Goal: Transaction & Acquisition: Purchase product/service

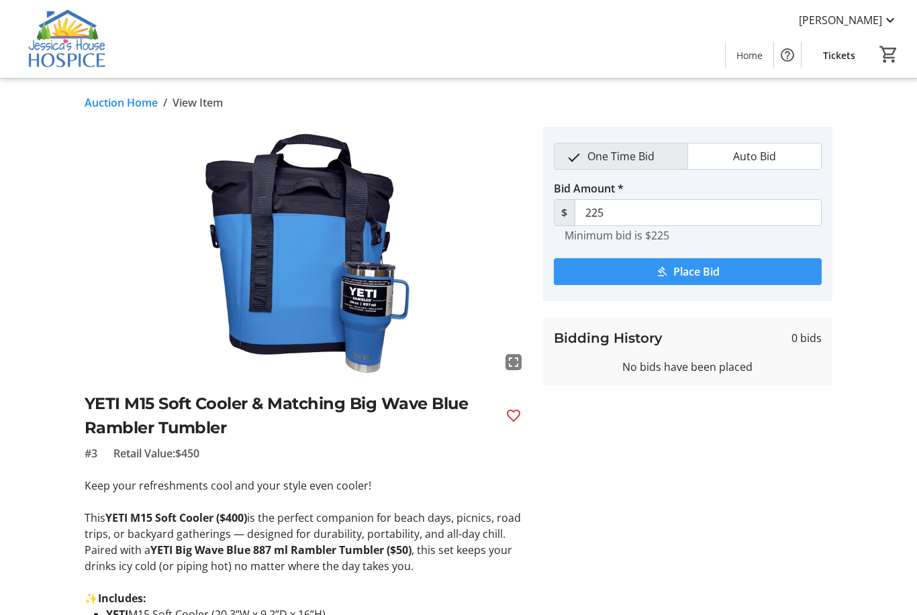
click at [673, 276] on span "Place Bid" at bounding box center [696, 272] width 46 height 16
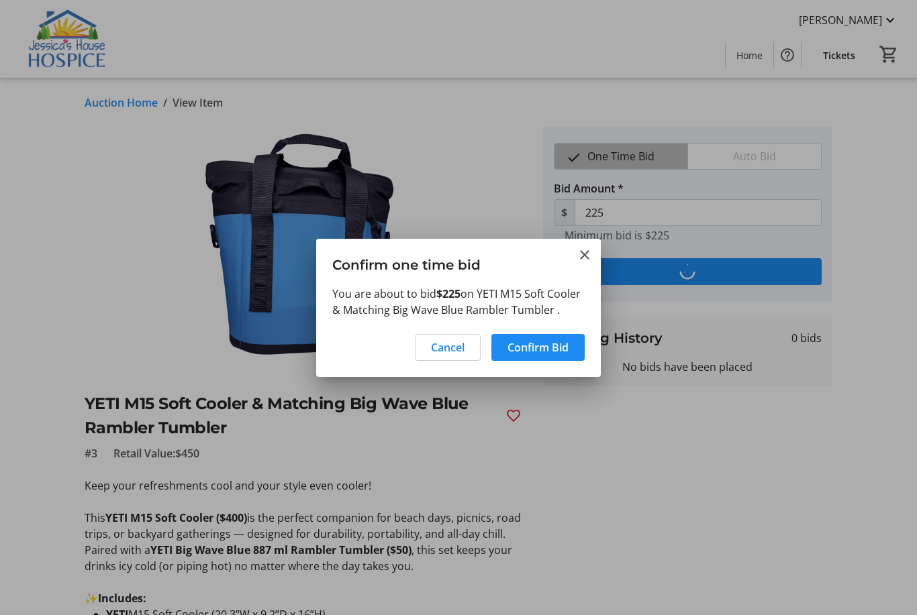
click at [547, 350] on span "Confirm Bid" at bounding box center [537, 348] width 61 height 16
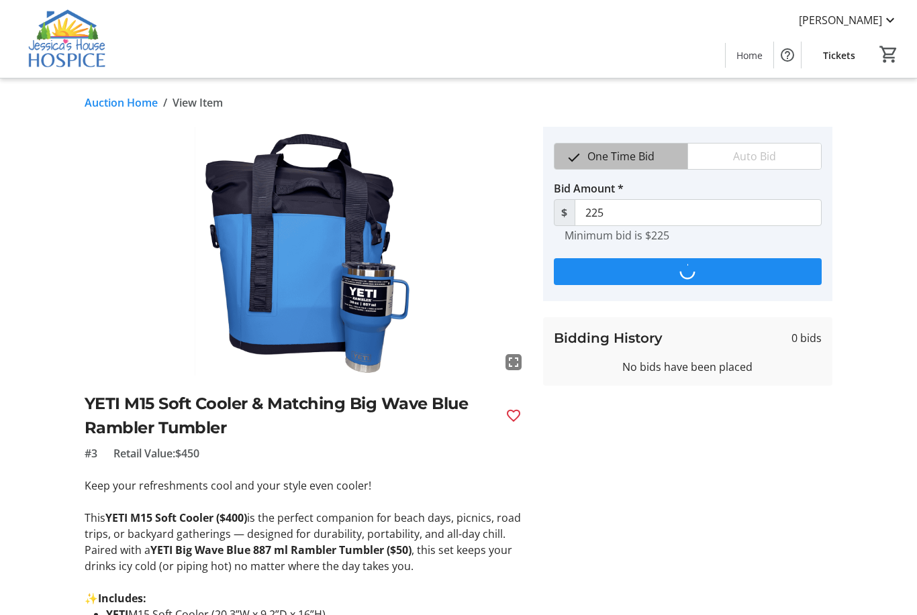
type input "245"
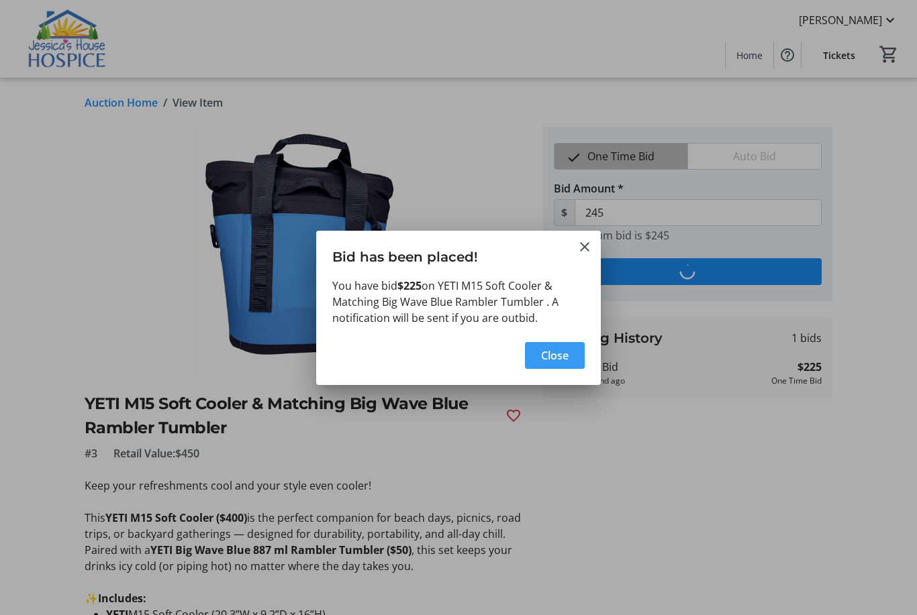
click at [564, 351] on span "Close" at bounding box center [555, 356] width 28 height 16
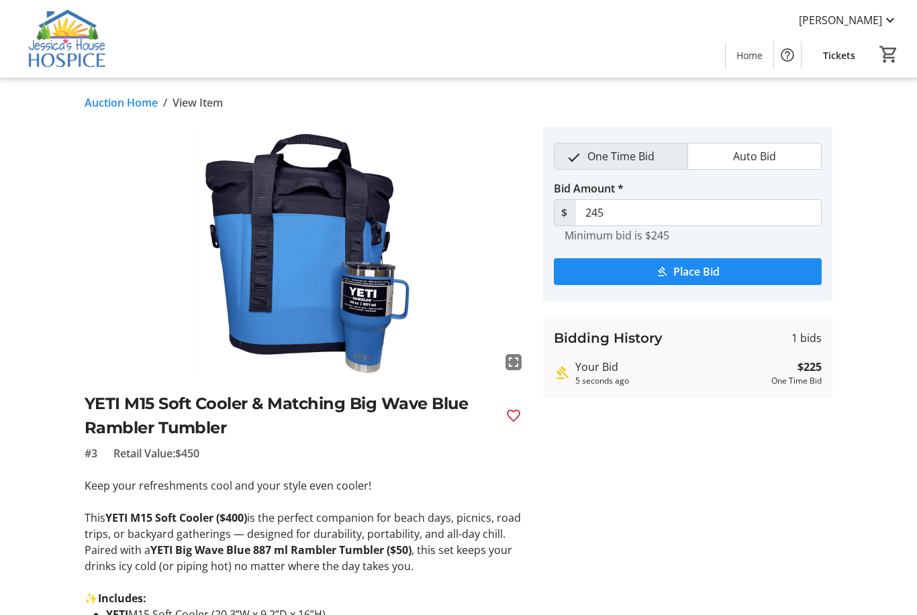
click at [119, 109] on link "Auction Home" at bounding box center [121, 103] width 73 height 16
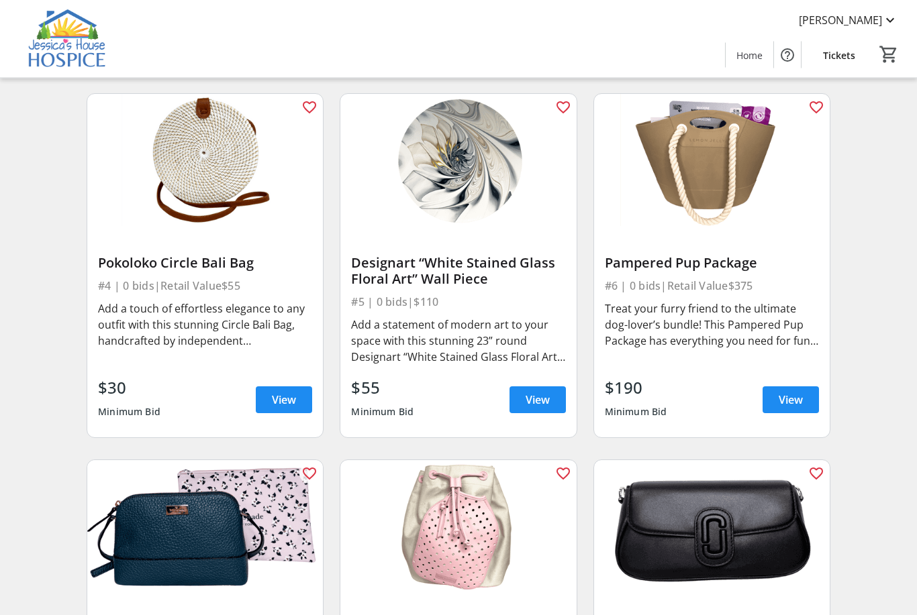
scroll to position [432, 0]
click at [499, 183] on img at bounding box center [458, 160] width 236 height 133
click at [544, 403] on span "View" at bounding box center [537, 400] width 24 height 16
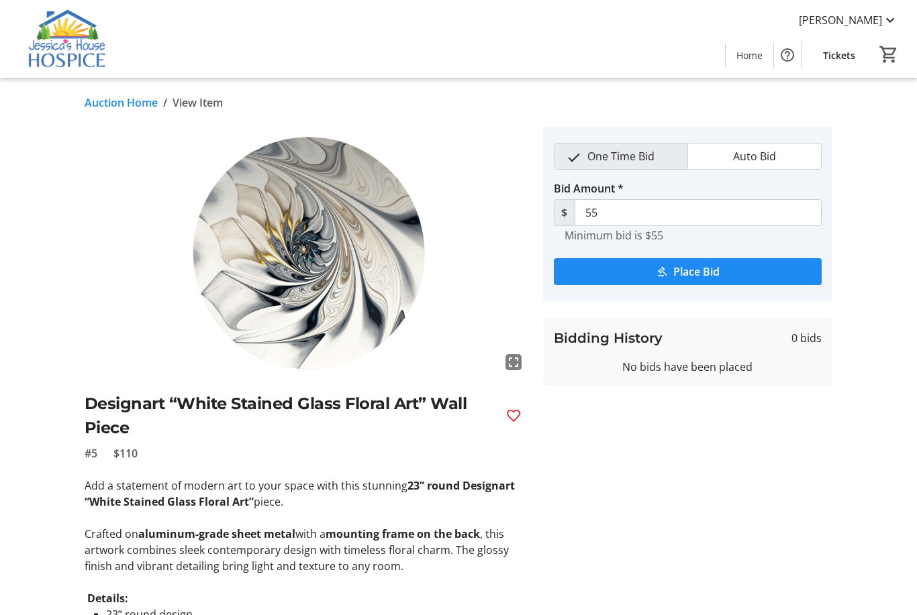
click at [123, 96] on link "Auction Home" at bounding box center [121, 103] width 73 height 16
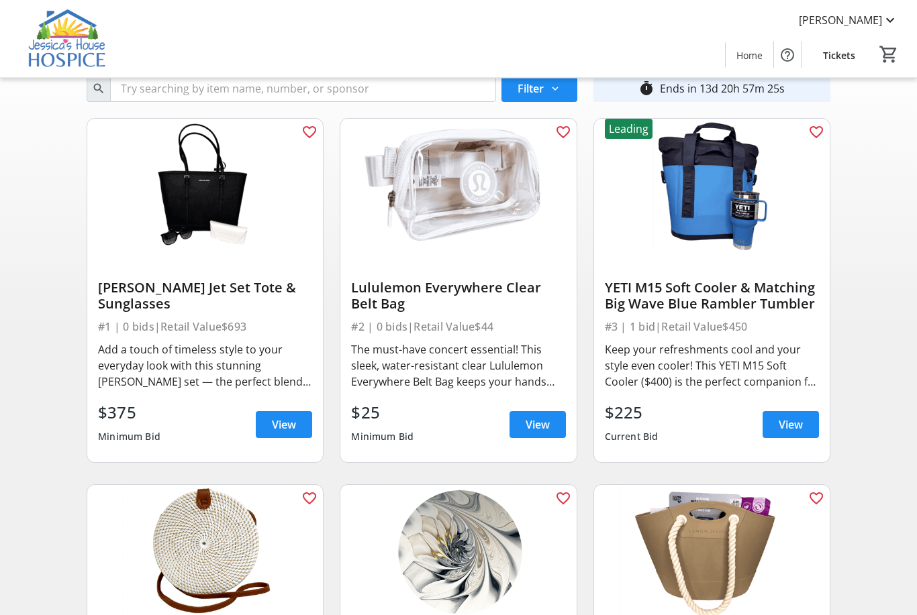
scroll to position [41, 0]
click at [817, 129] on mat-icon "favorite_outline" at bounding box center [816, 132] width 16 height 16
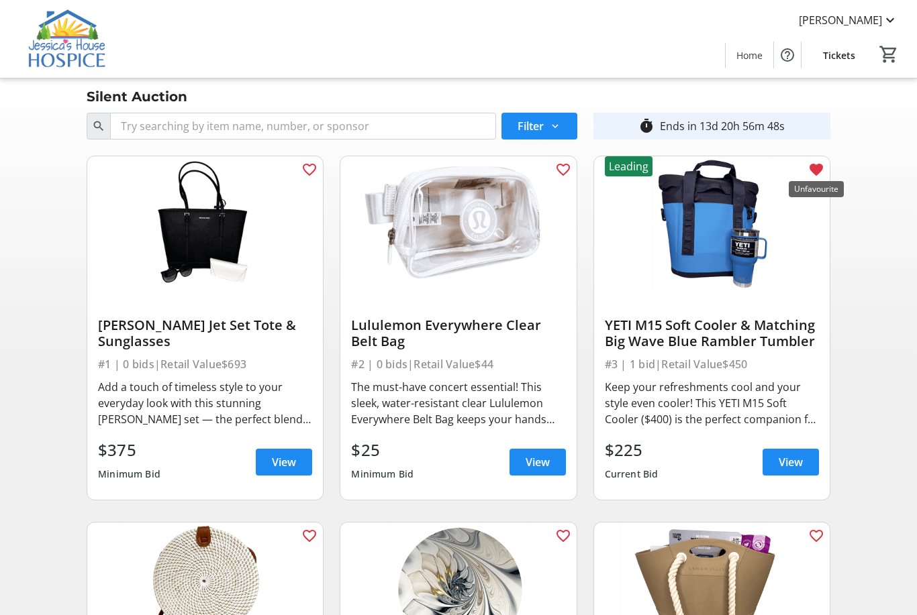
scroll to position [0, 0]
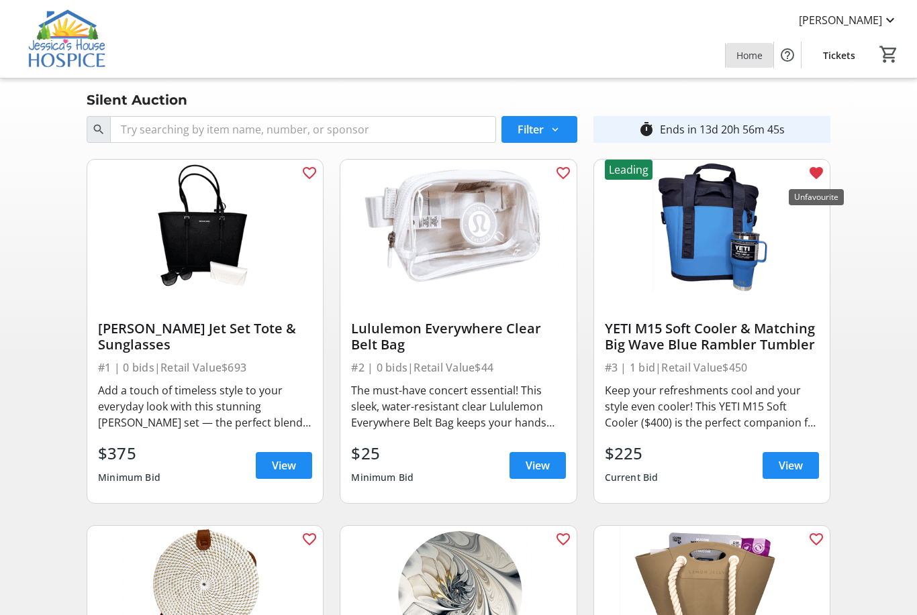
click at [742, 55] on span "Home" at bounding box center [749, 55] width 26 height 14
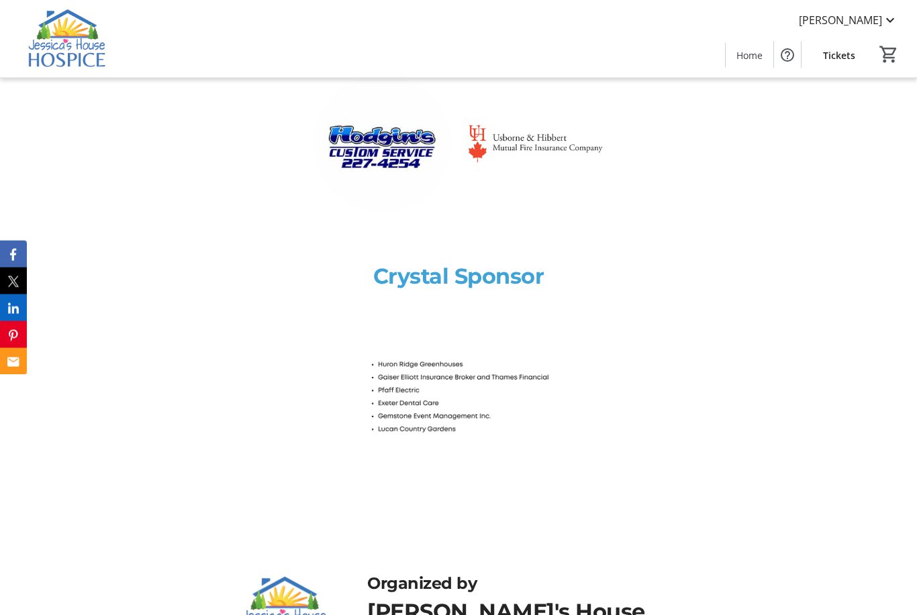
scroll to position [4229, 0]
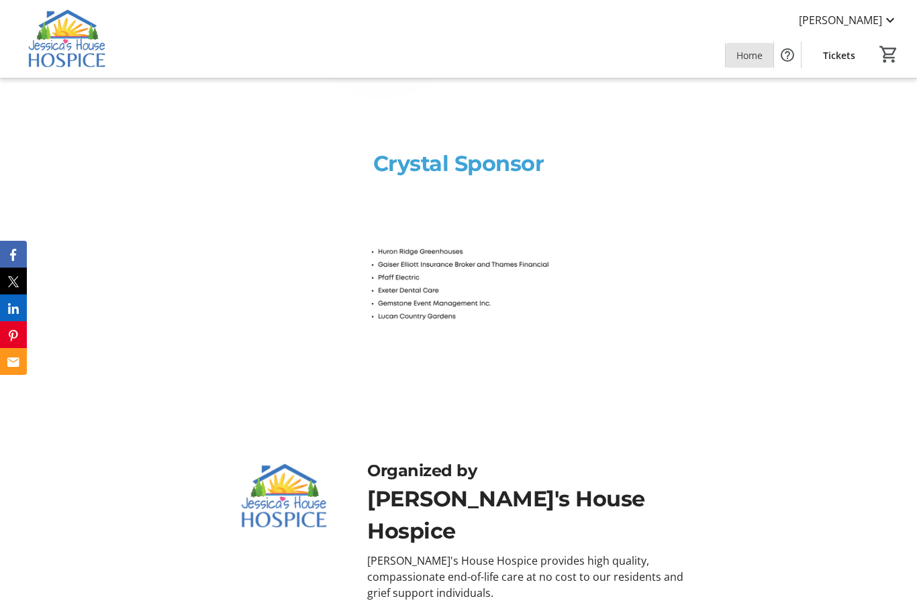
click at [749, 45] on span at bounding box center [749, 55] width 48 height 32
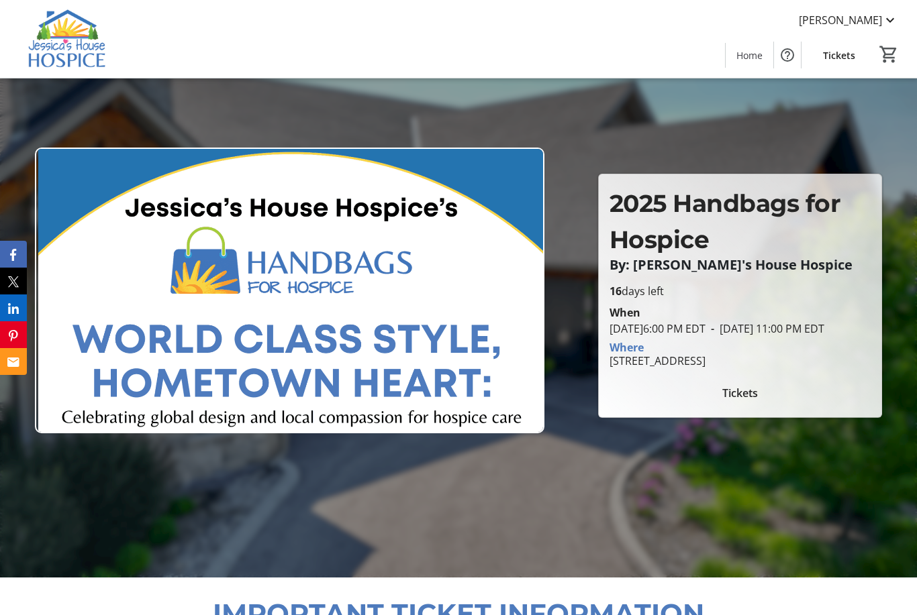
scroll to position [43, 0]
